Goal: Find specific page/section: Find specific page/section

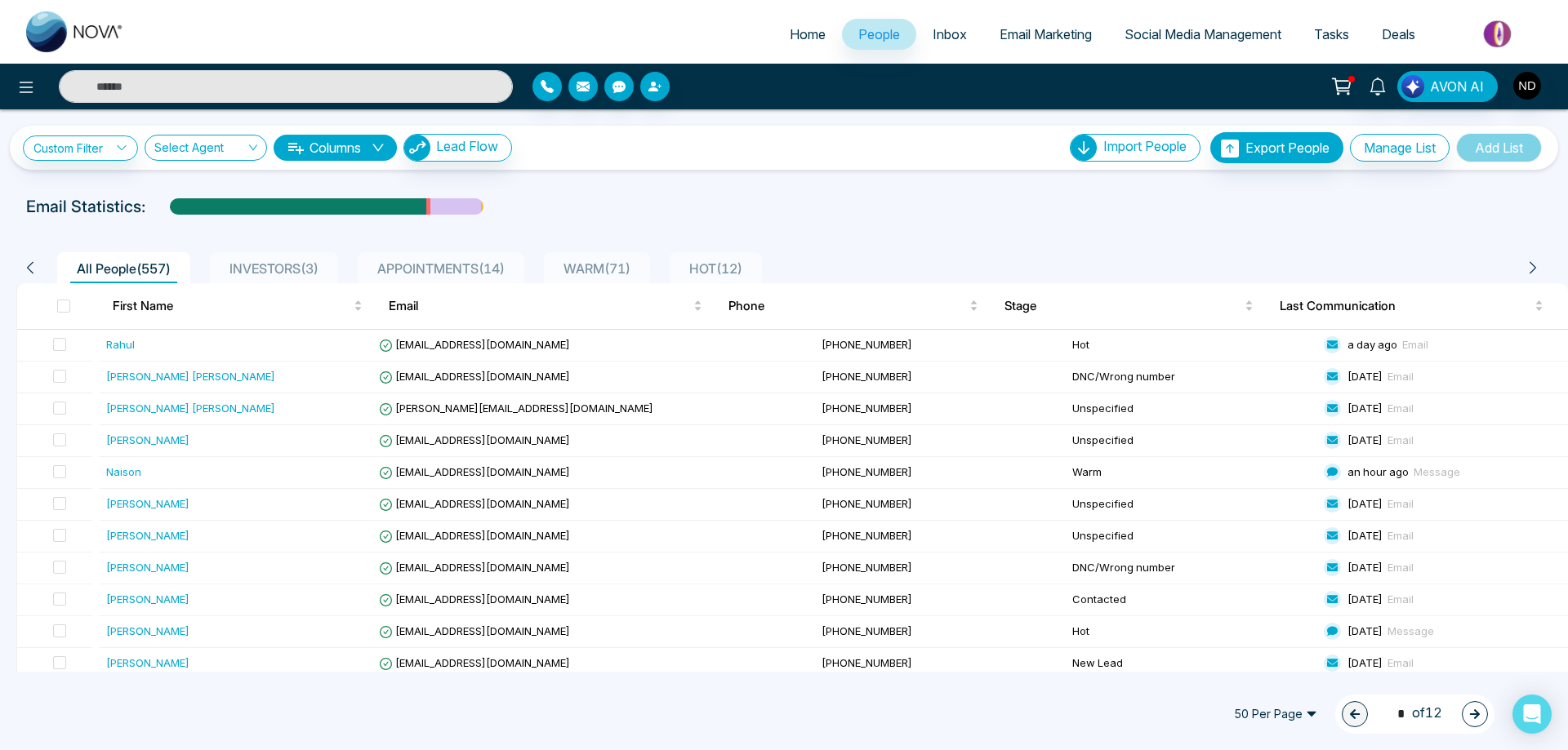
click at [700, 129] on div "Custom Filter Choose a filter Cancel Apply Select Agent Columns Lead Flow Impor…" at bounding box center [784, 148] width 1549 height 44
click at [1383, 86] on icon at bounding box center [1378, 86] width 18 height 18
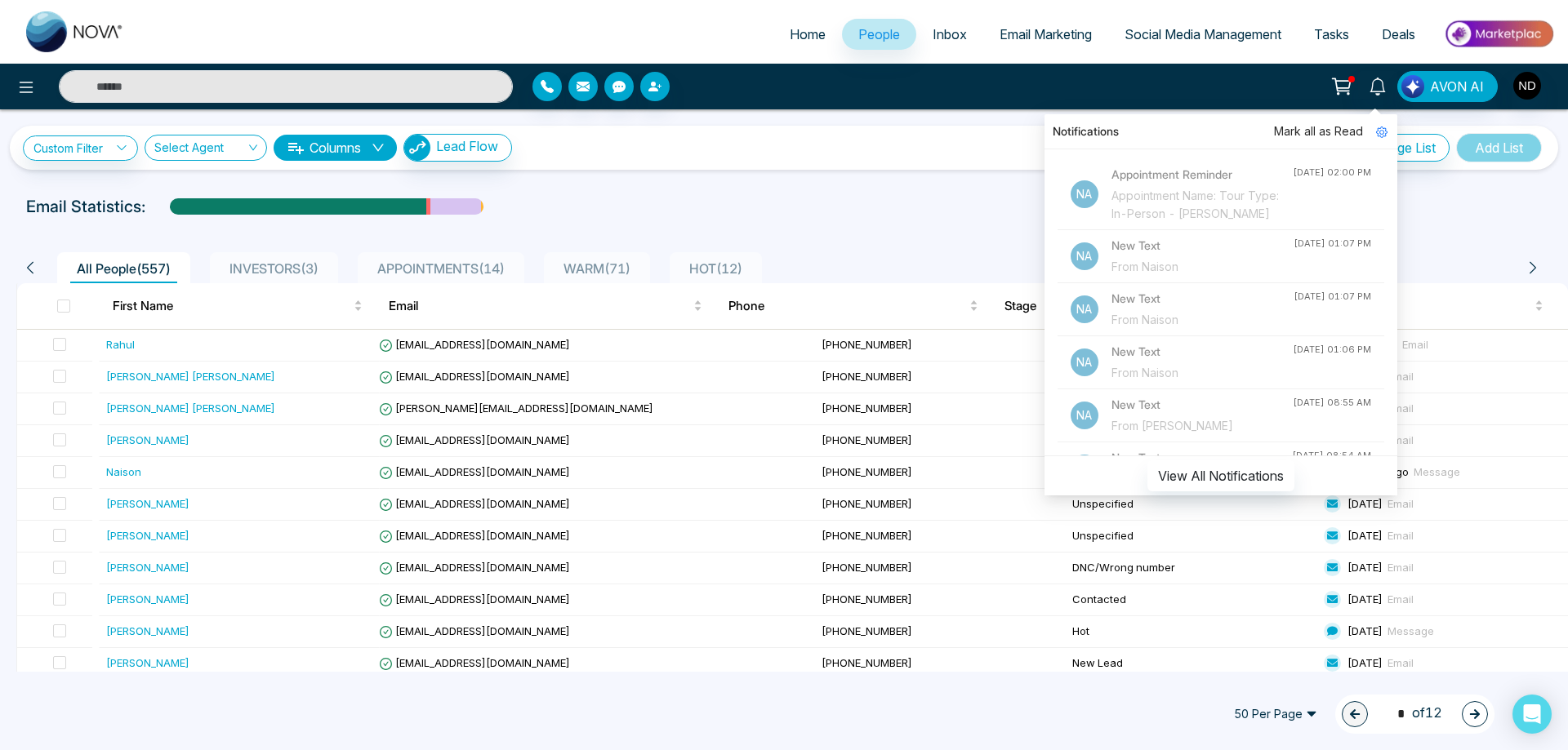
click at [870, 158] on div "Custom Filter Choose a filter Cancel Apply Select Agent Columns Lead Flow Impor…" at bounding box center [784, 147] width 1523 height 31
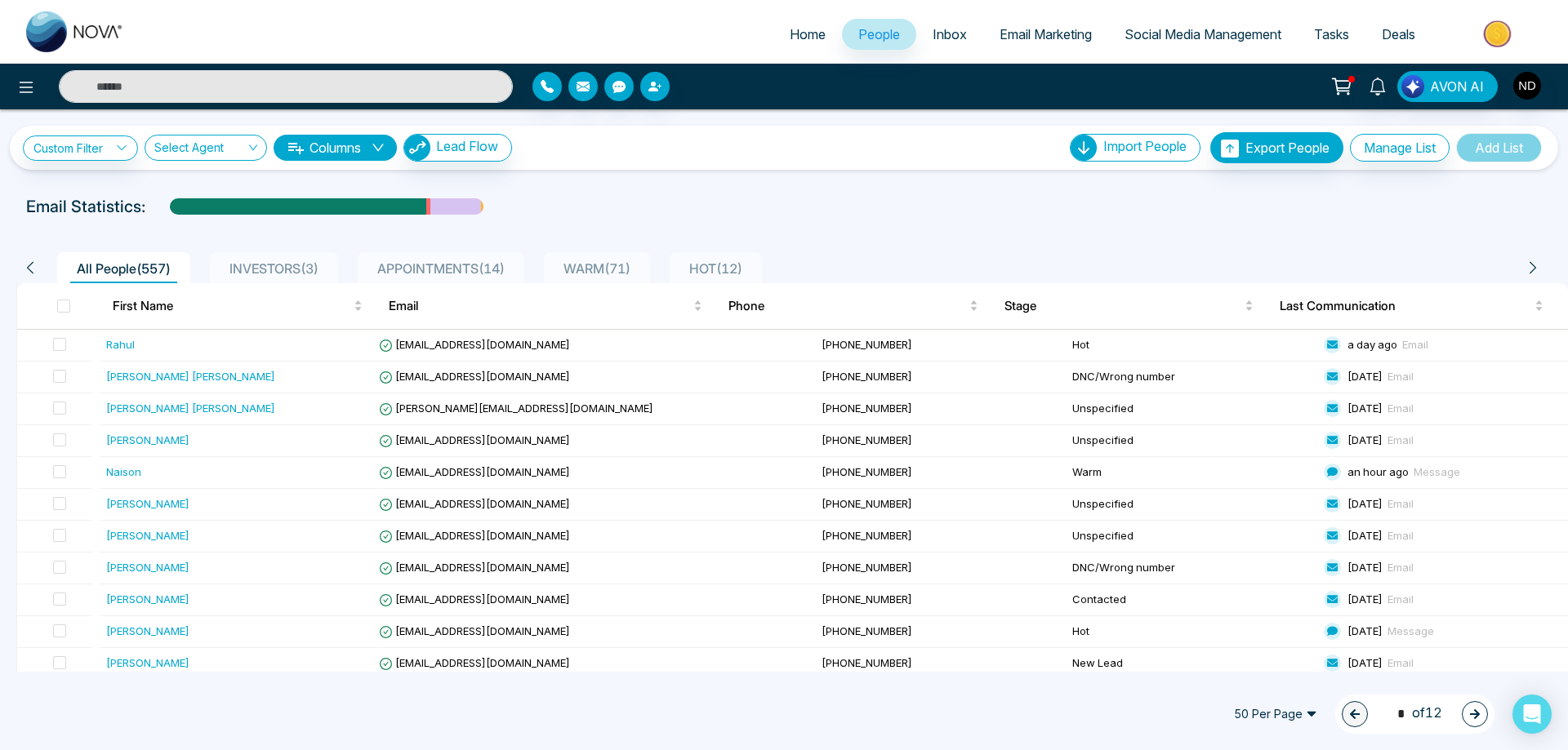
click at [278, 268] on span "INVESTORS ( 3 )" at bounding box center [273, 268] width 102 height 16
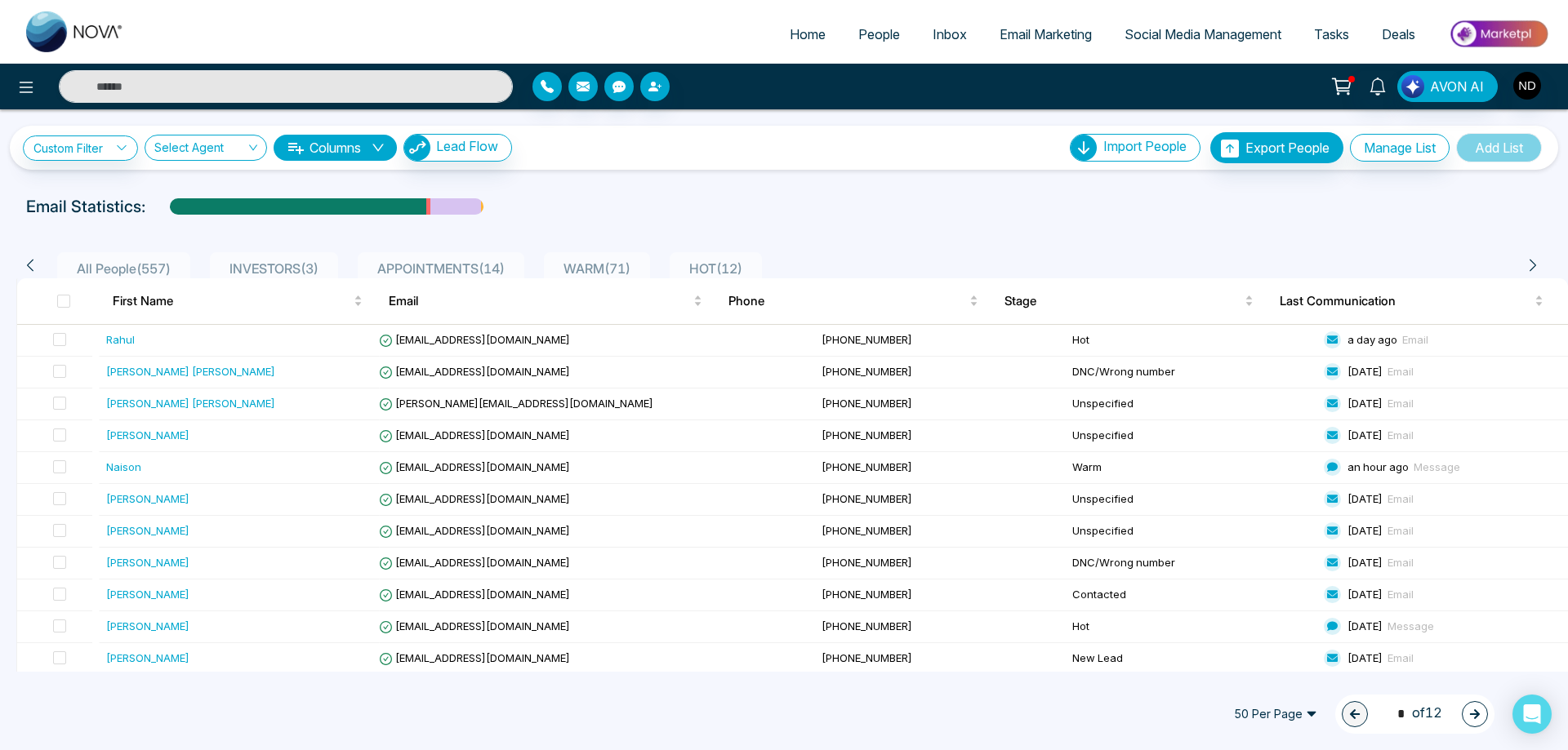
click at [271, 267] on span "INVESTORS ( 3 )" at bounding box center [273, 268] width 102 height 16
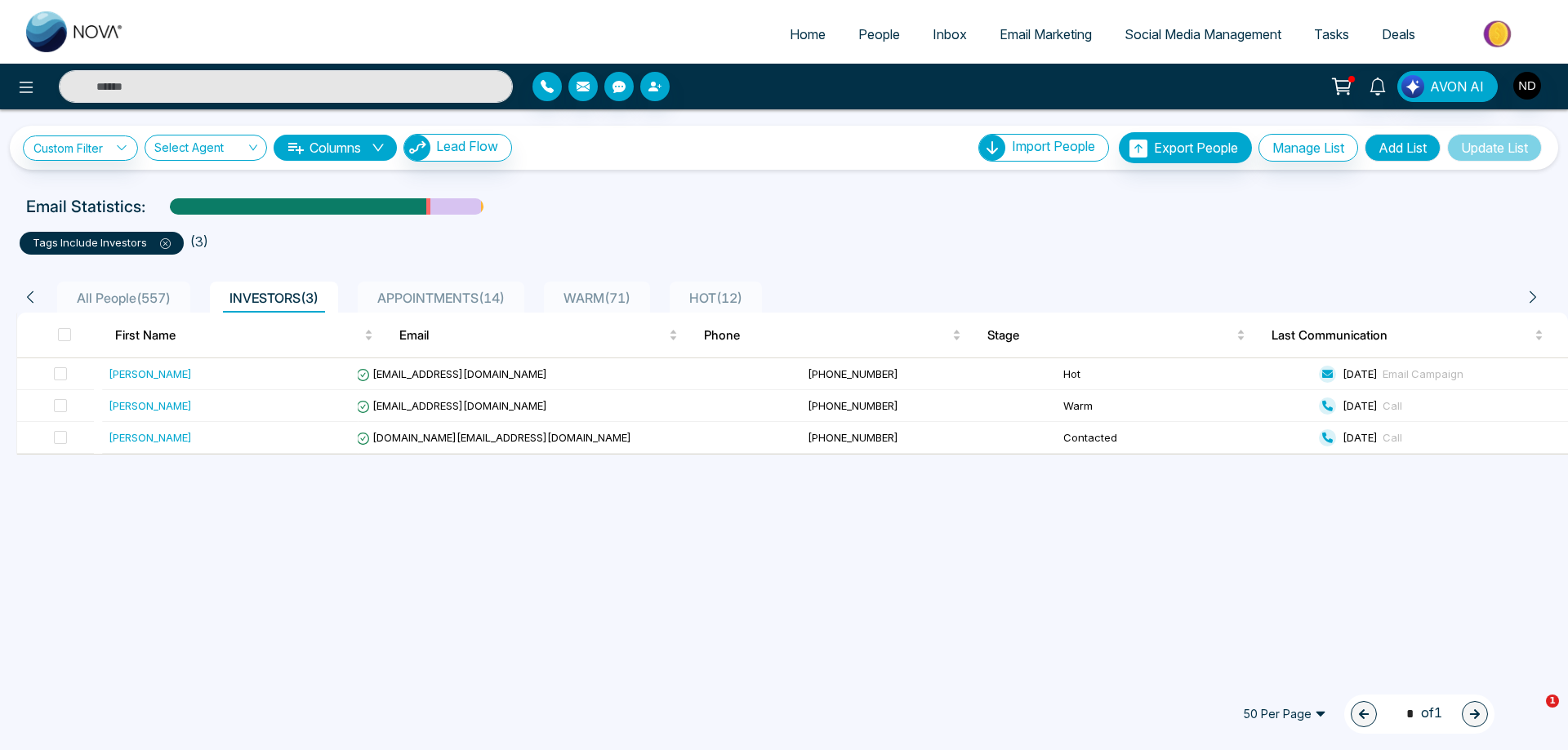
click at [628, 304] on span "WARM ( 71 )" at bounding box center [596, 298] width 80 height 16
